Goal: Task Accomplishment & Management: Complete application form

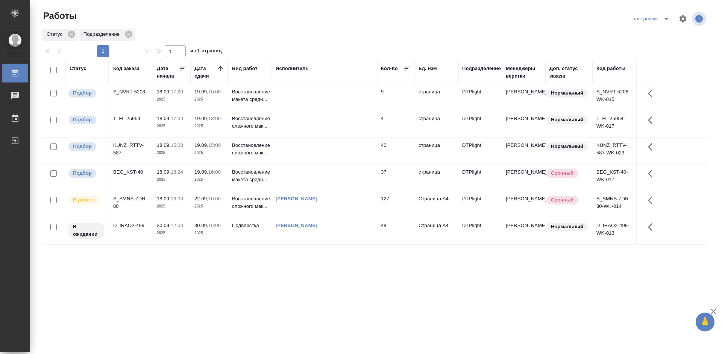
click at [129, 143] on div "KUNZ_RTTV-587" at bounding box center [131, 148] width 36 height 15
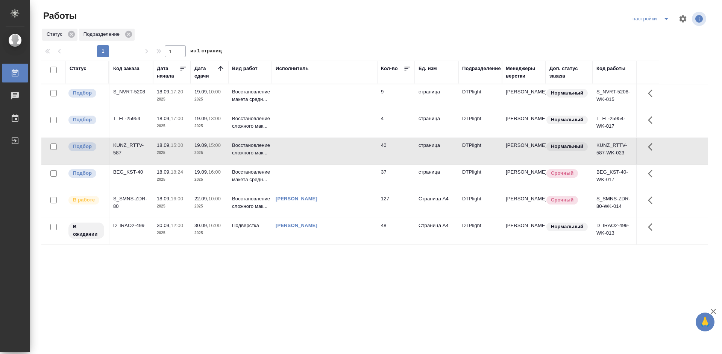
click at [129, 143] on div "KUNZ_RTTV-587" at bounding box center [131, 148] width 36 height 15
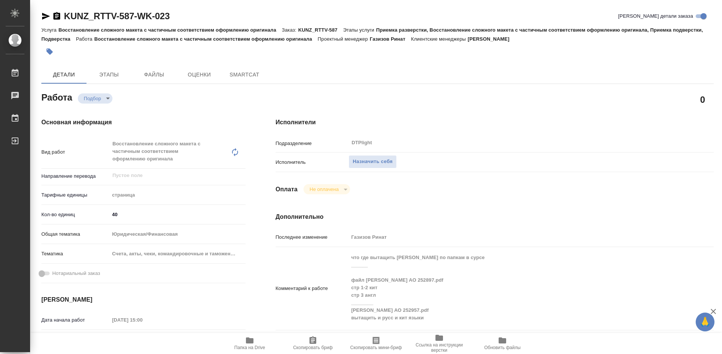
type textarea "x"
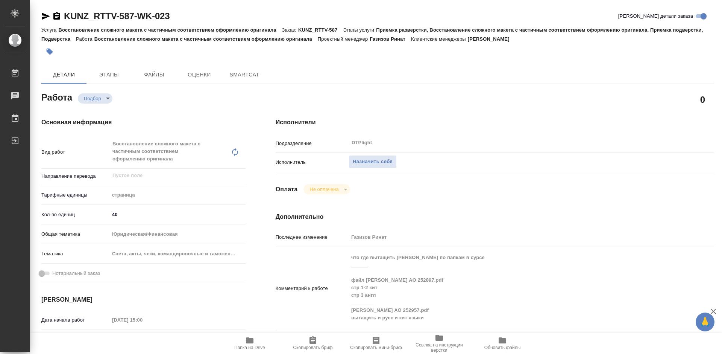
type textarea "x"
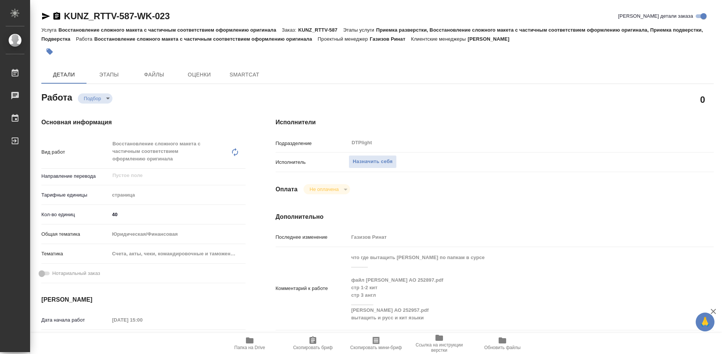
type textarea "x"
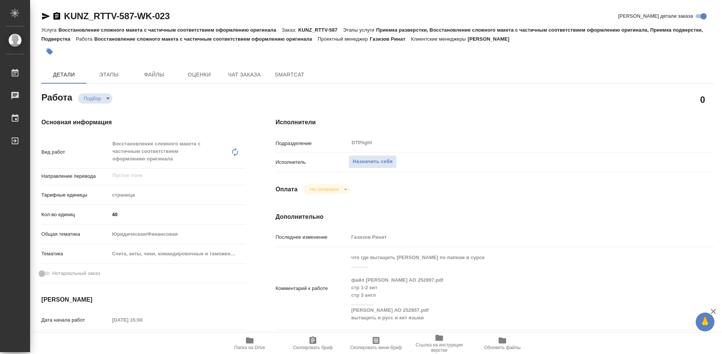
type textarea "x"
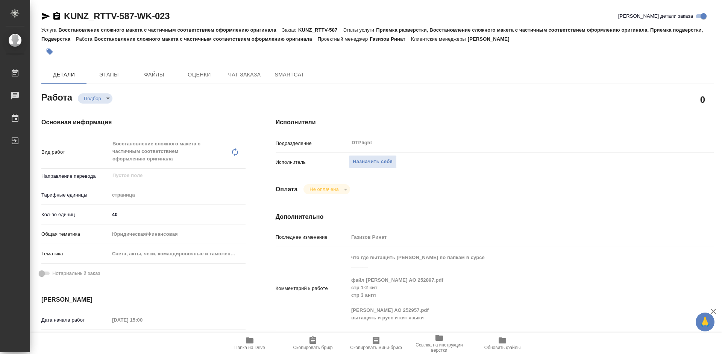
scroll to position [38, 0]
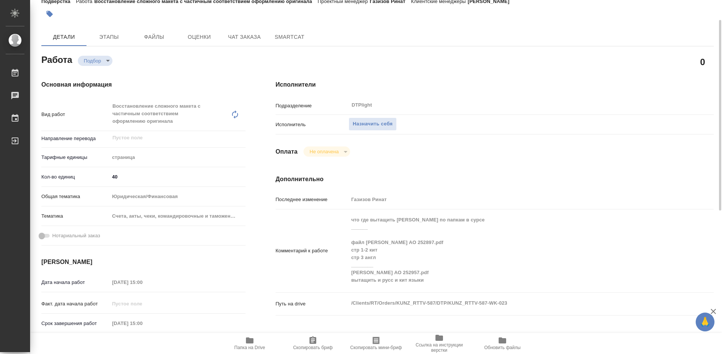
type textarea "x"
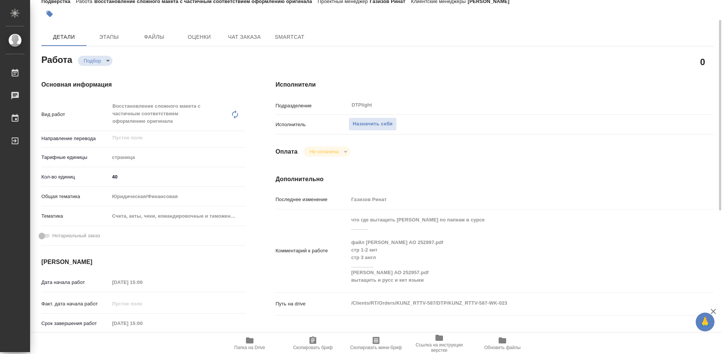
scroll to position [75, 0]
